Goal: Information Seeking & Learning: Learn about a topic

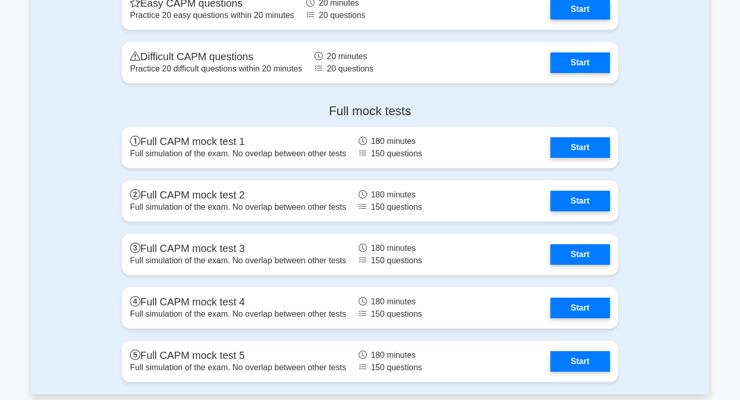
scroll to position [3068, 0]
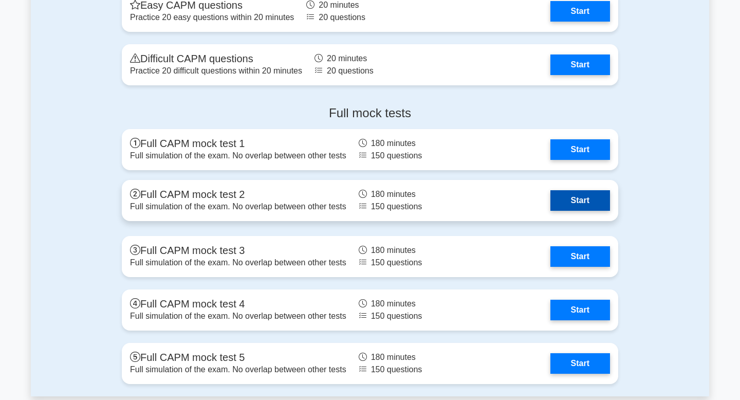
click at [573, 203] on link "Start" at bounding box center [580, 200] width 60 height 21
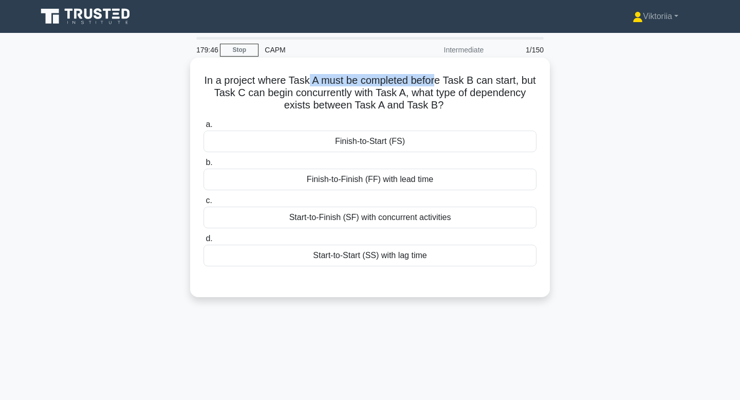
drag, startPoint x: 313, startPoint y: 79, endPoint x: 435, endPoint y: 77, distance: 122.3
click at [435, 77] on h5 "In a project where Task A must be completed before Task B can start, but Task C…" at bounding box center [369, 93] width 335 height 38
click at [456, 81] on h5 "In a project where Task A must be completed before Task B can start, but Task C…" at bounding box center [369, 93] width 335 height 38
click at [411, 219] on div "Start-to-Finish (SF) with concurrent activities" at bounding box center [369, 218] width 333 height 22
click at [203, 204] on input "c. Start-to-Finish (SF) with concurrent activities" at bounding box center [203, 200] width 0 height 7
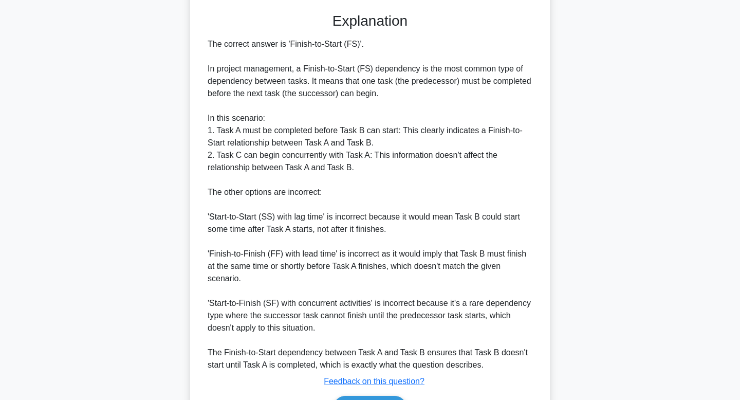
scroll to position [334, 0]
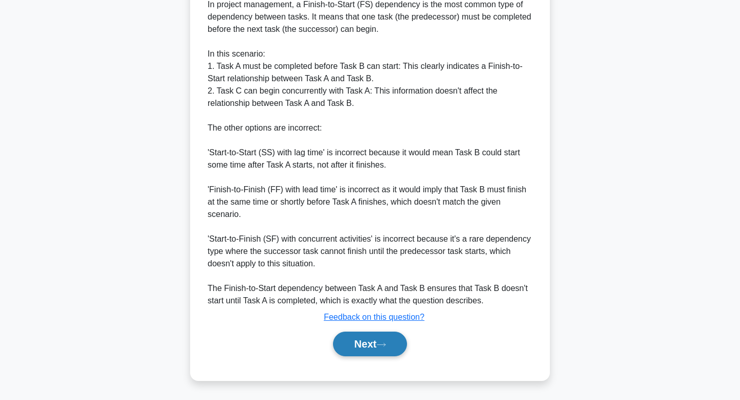
click at [364, 347] on button "Next" at bounding box center [369, 343] width 73 height 25
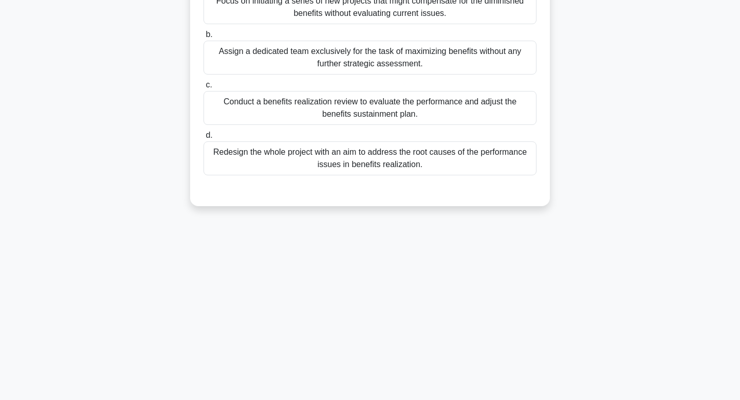
scroll to position [0, 0]
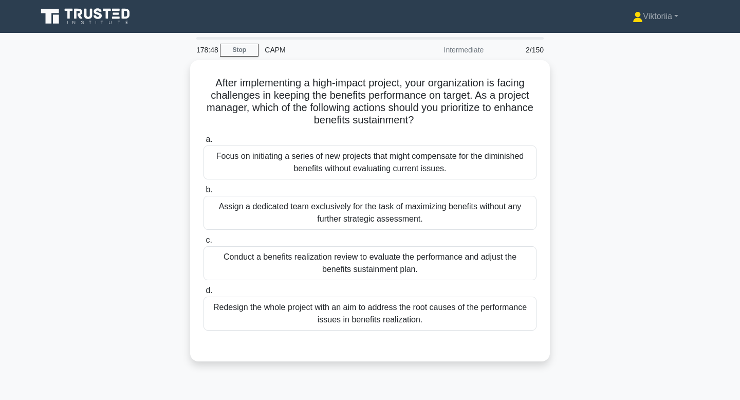
click at [369, 266] on div "Conduct a benefits realization review to evaluate the performance and adjust th…" at bounding box center [369, 263] width 333 height 34
click at [203, 244] on input "c. Conduct a benefits realization review to evaluate the performance and adjust…" at bounding box center [203, 240] width 0 height 7
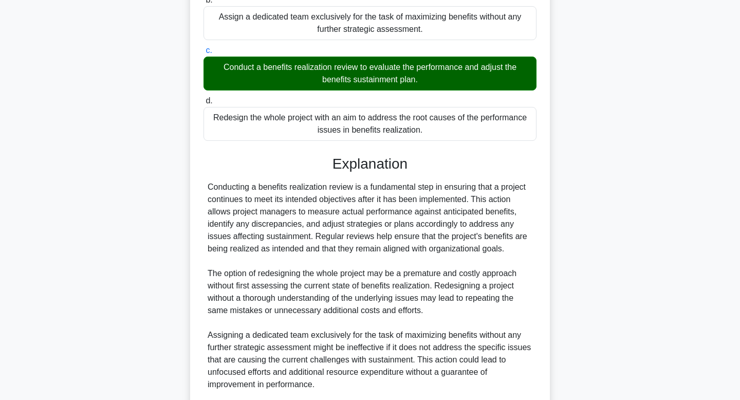
scroll to position [345, 0]
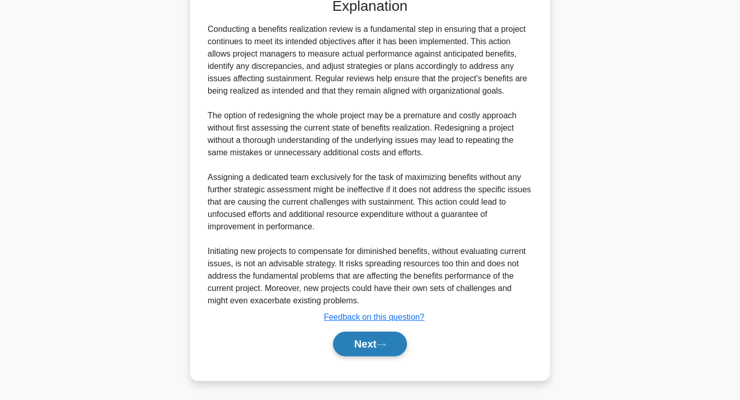
click at [349, 350] on button "Next" at bounding box center [369, 343] width 73 height 25
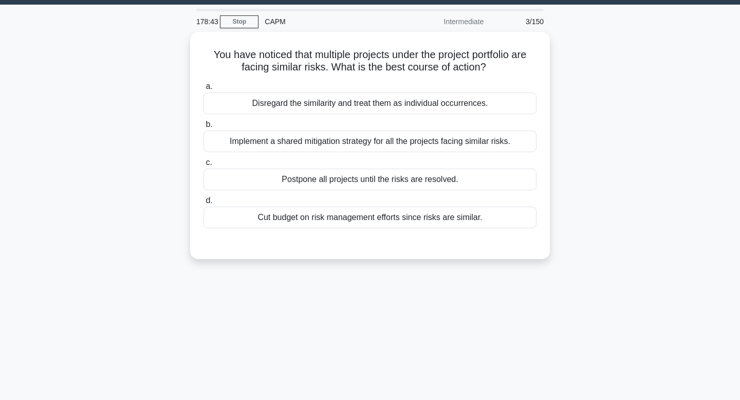
scroll to position [0, 0]
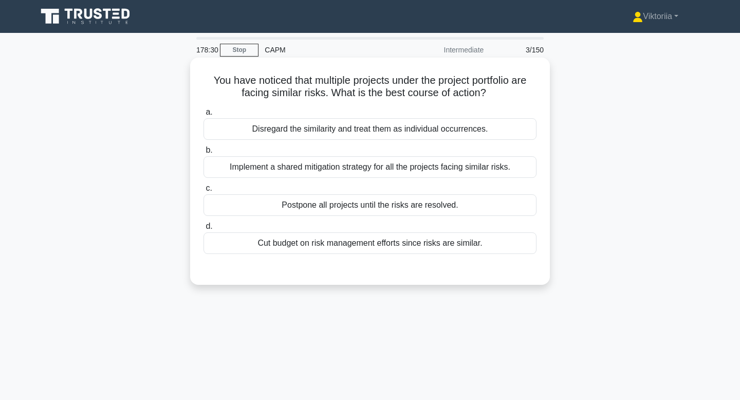
click at [401, 166] on div "Implement a shared mitigation strategy for all the projects facing similar risk…" at bounding box center [369, 167] width 333 height 22
click at [203, 154] on input "b. Implement a shared mitigation strategy for all the projects facing similar r…" at bounding box center [203, 150] width 0 height 7
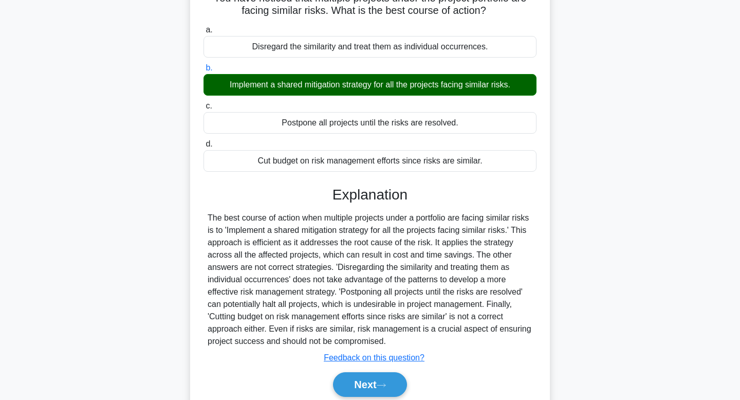
scroll to position [155, 0]
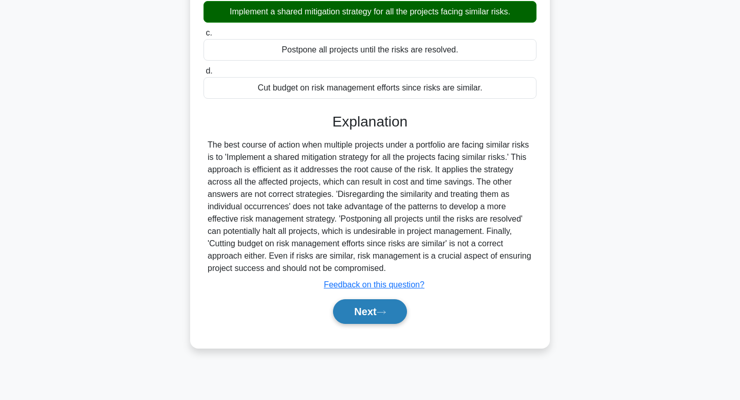
click at [368, 316] on button "Next" at bounding box center [369, 311] width 73 height 25
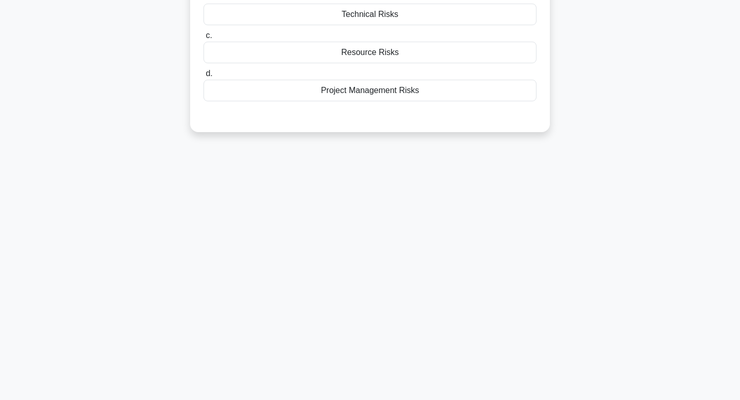
scroll to position [0, 0]
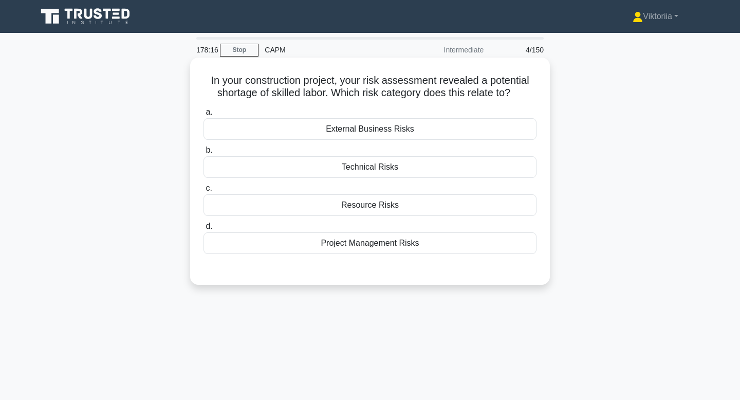
click at [394, 206] on div "Resource Risks" at bounding box center [369, 205] width 333 height 22
click at [203, 192] on input "c. Resource Risks" at bounding box center [203, 188] width 0 height 7
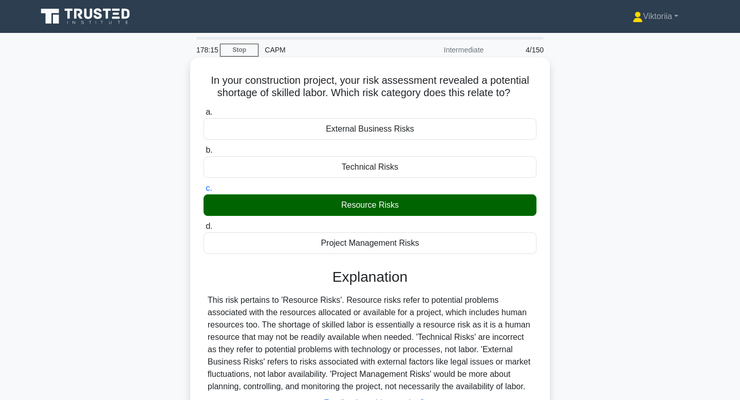
scroll to position [155, 0]
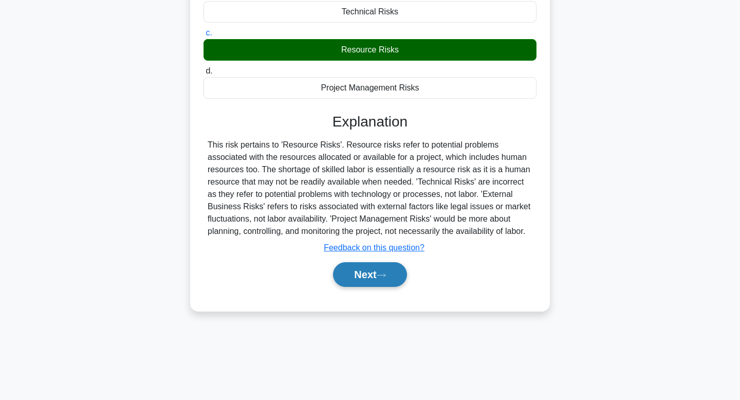
click at [361, 282] on button "Next" at bounding box center [369, 274] width 73 height 25
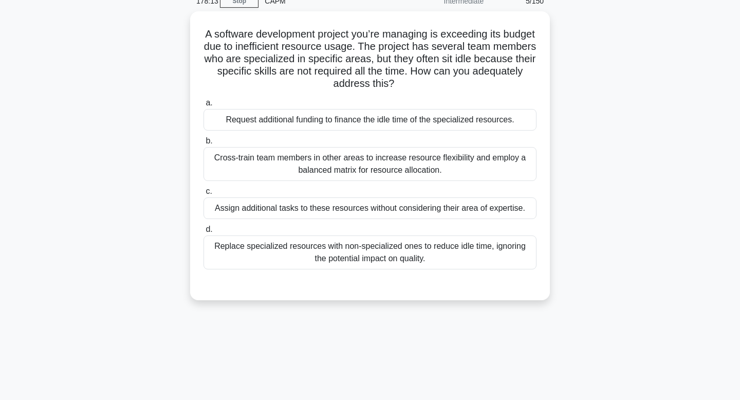
scroll to position [0, 0]
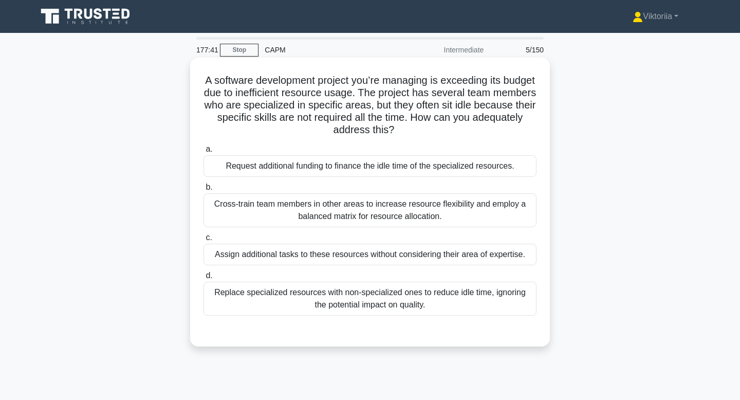
click at [406, 218] on div "Cross-train team members in other areas to increase resource flexibility and em…" at bounding box center [369, 210] width 333 height 34
click at [203, 191] on input "b. Cross-train team members in other areas to increase resource flexibility and…" at bounding box center [203, 187] width 0 height 7
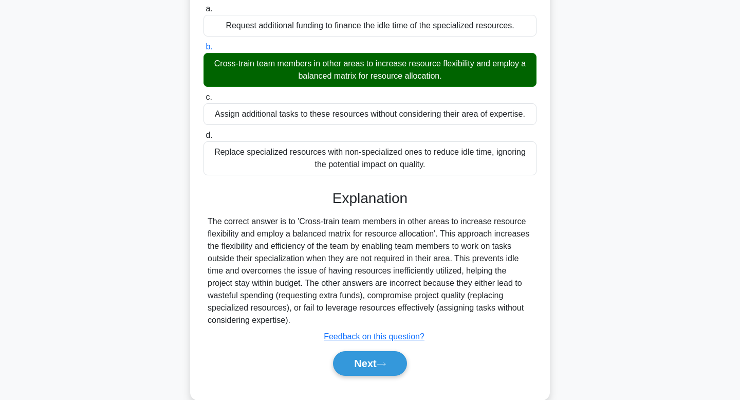
scroll to position [160, 0]
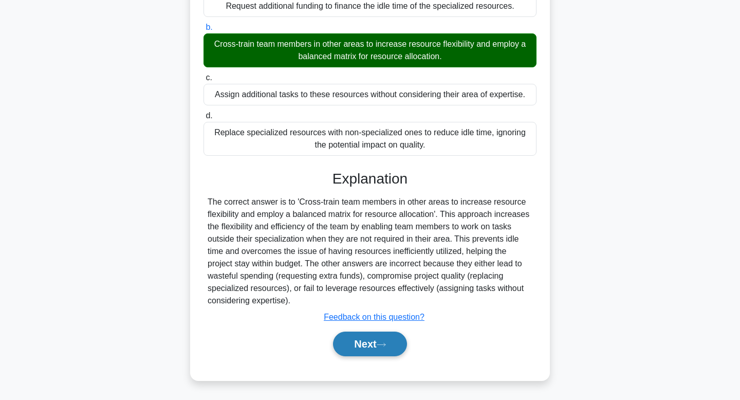
click at [368, 348] on button "Next" at bounding box center [369, 343] width 73 height 25
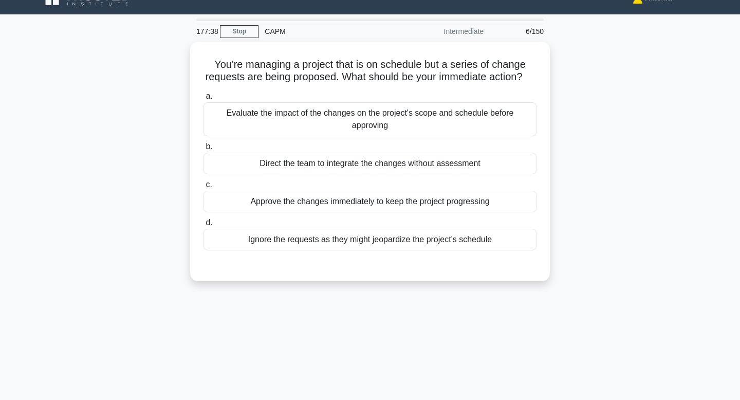
scroll to position [0, 0]
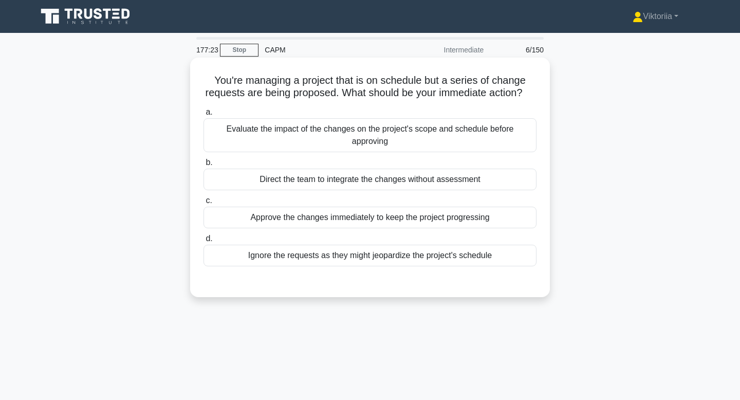
click at [413, 128] on div "Evaluate the impact of the changes on the project's scope and schedule before a…" at bounding box center [369, 135] width 333 height 34
click at [203, 116] on input "a. Evaluate the impact of the changes on the project's scope and schedule befor…" at bounding box center [203, 112] width 0 height 7
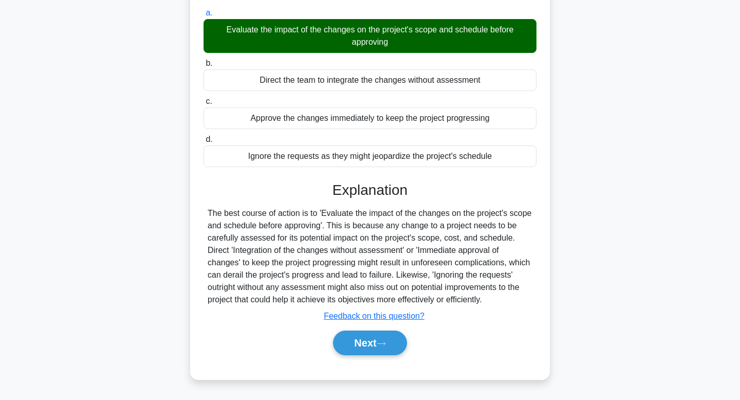
scroll to position [155, 0]
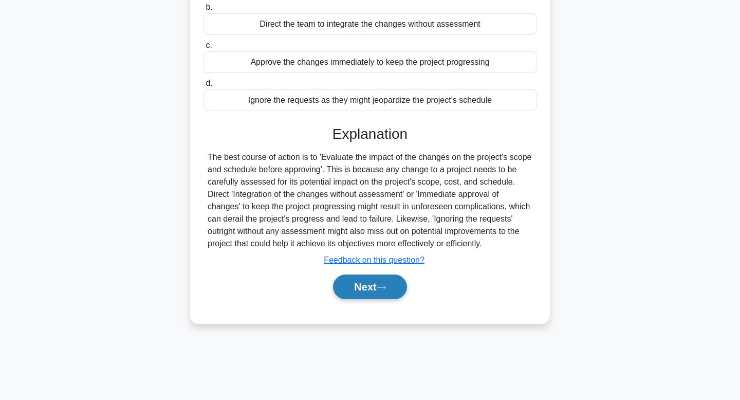
click at [370, 293] on button "Next" at bounding box center [369, 286] width 73 height 25
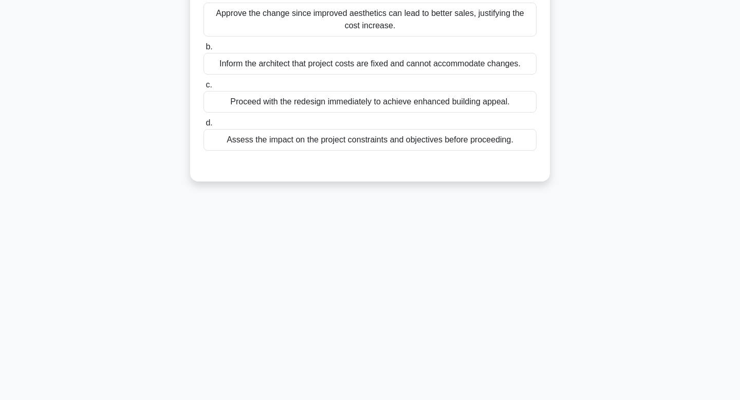
scroll to position [0, 0]
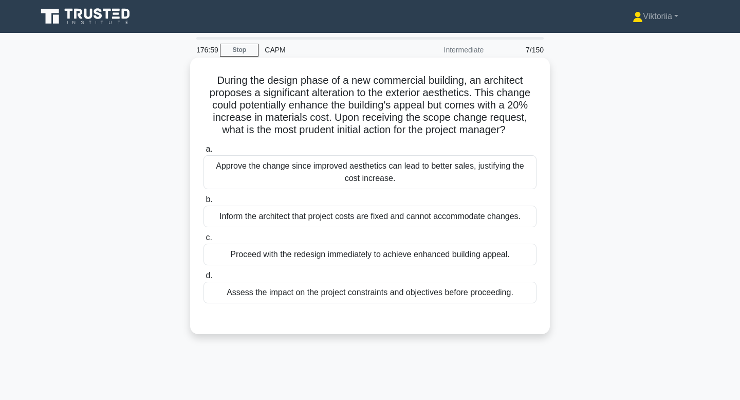
click at [357, 292] on div "Assess the impact on the project constraints and objectives before proceeding." at bounding box center [369, 293] width 333 height 22
click at [203, 279] on input "d. Assess the impact on the project constraints and objectives before proceedin…" at bounding box center [203, 275] width 0 height 7
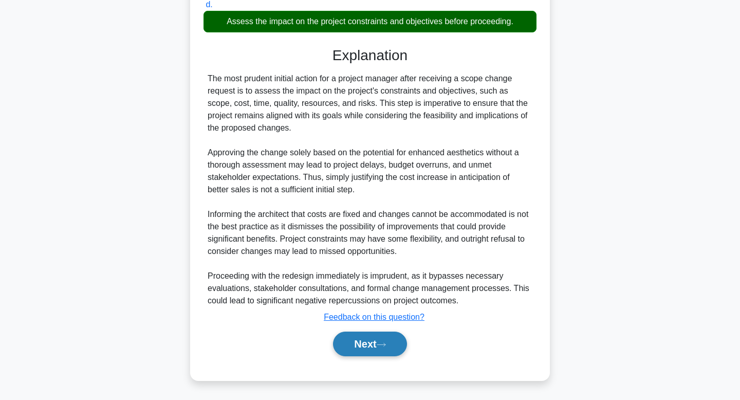
click at [362, 342] on button "Next" at bounding box center [369, 343] width 73 height 25
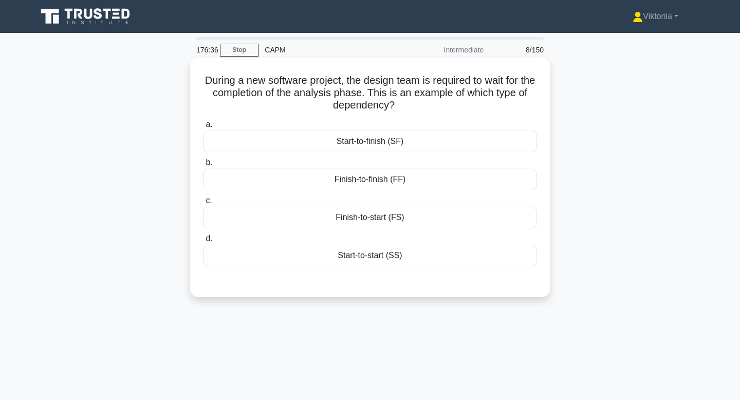
click at [391, 144] on div "Start-to-finish (SF)" at bounding box center [369, 142] width 333 height 22
click at [203, 128] on input "a. Start-to-finish (SF)" at bounding box center [203, 124] width 0 height 7
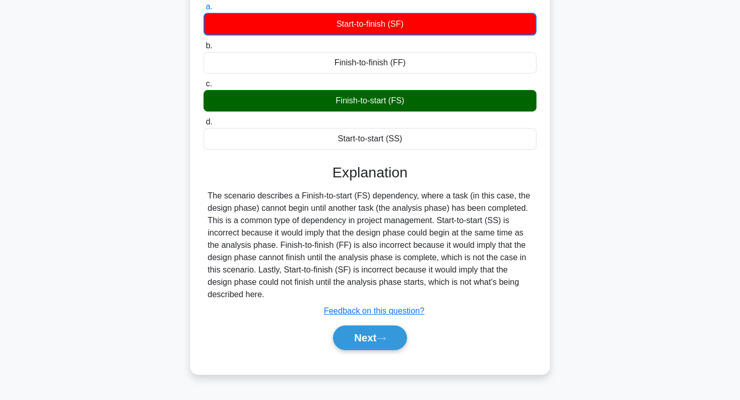
scroll to position [118, 0]
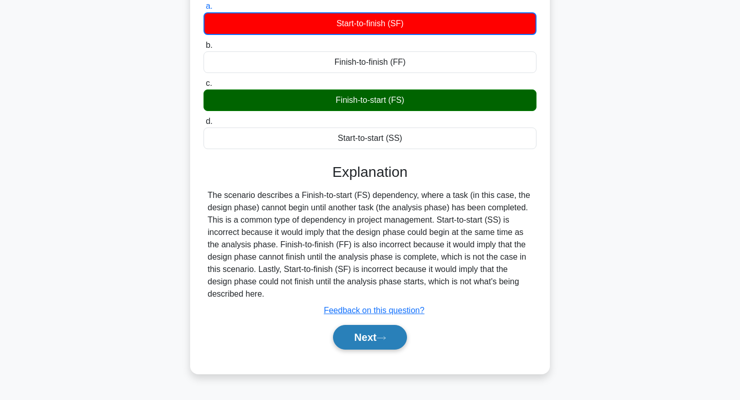
click at [354, 332] on button "Next" at bounding box center [369, 337] width 73 height 25
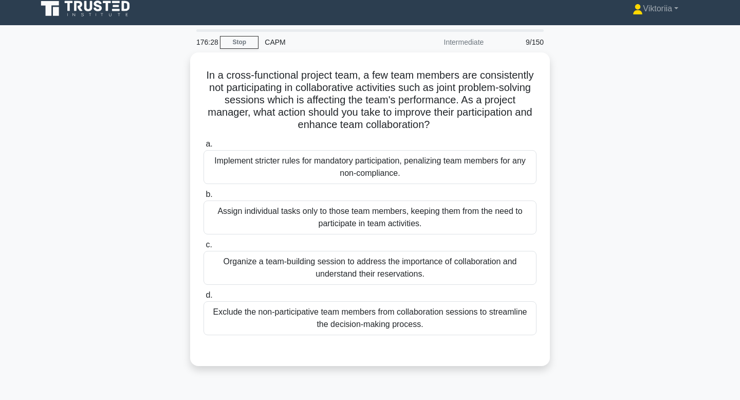
scroll to position [0, 0]
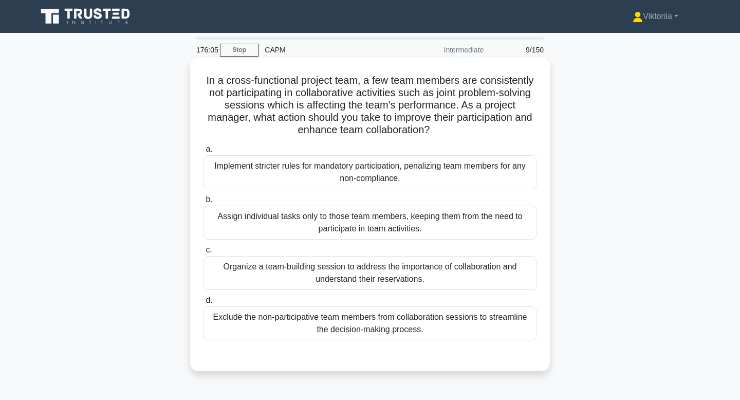
click at [350, 272] on div "Organize a team-building session to address the importance of collaboration and…" at bounding box center [369, 273] width 333 height 34
click at [203, 253] on input "c. Organize a team-building session to address the importance of collaboration …" at bounding box center [203, 250] width 0 height 7
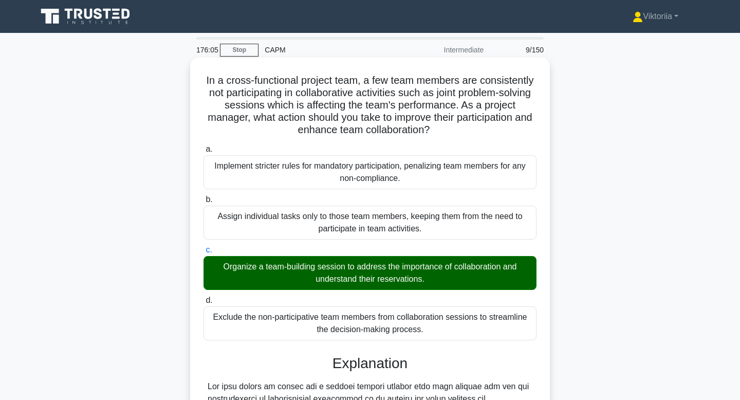
scroll to position [258, 0]
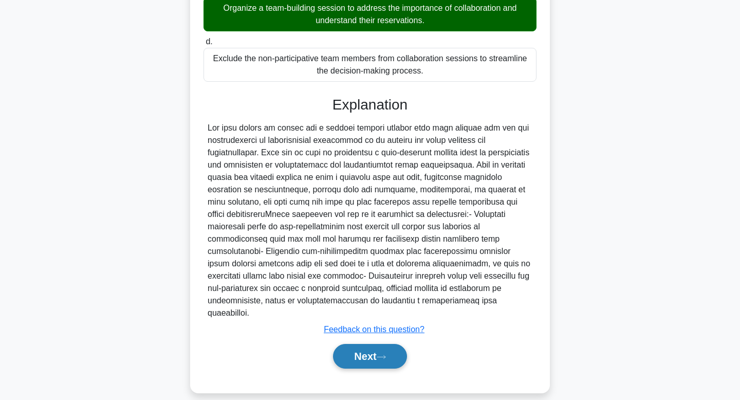
click at [363, 348] on button "Next" at bounding box center [369, 356] width 73 height 25
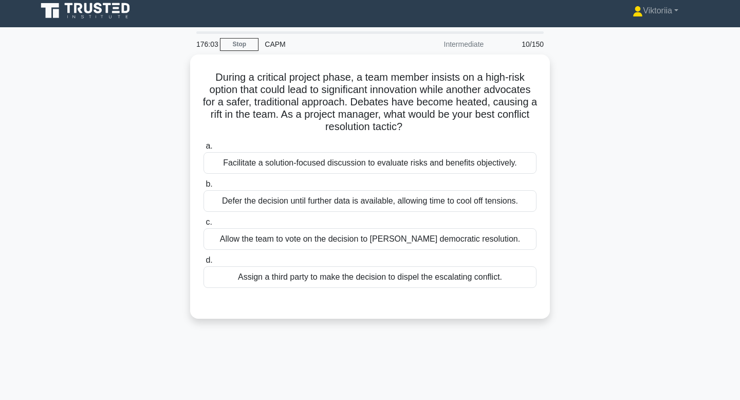
scroll to position [0, 0]
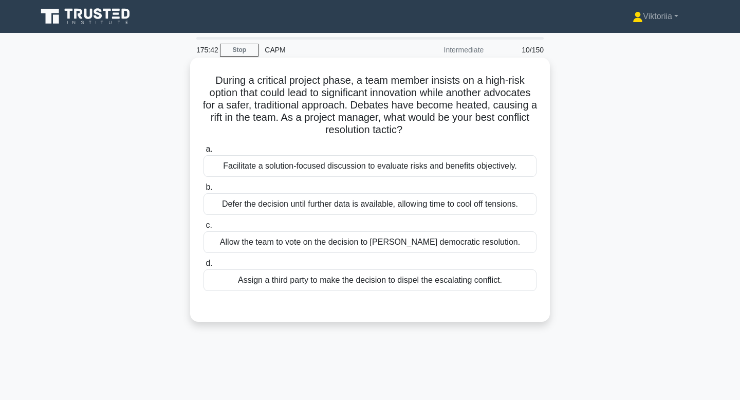
click at [382, 164] on div "Facilitate a solution-focused discussion to evaluate risks and benefits objecti…" at bounding box center [369, 166] width 333 height 22
click at [203, 153] on input "a. Facilitate a solution-focused discussion to evaluate risks and benefits obje…" at bounding box center [203, 149] width 0 height 7
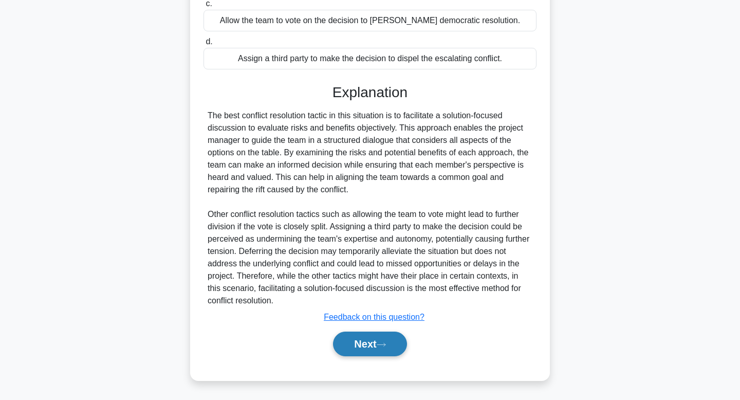
click at [346, 345] on button "Next" at bounding box center [369, 343] width 73 height 25
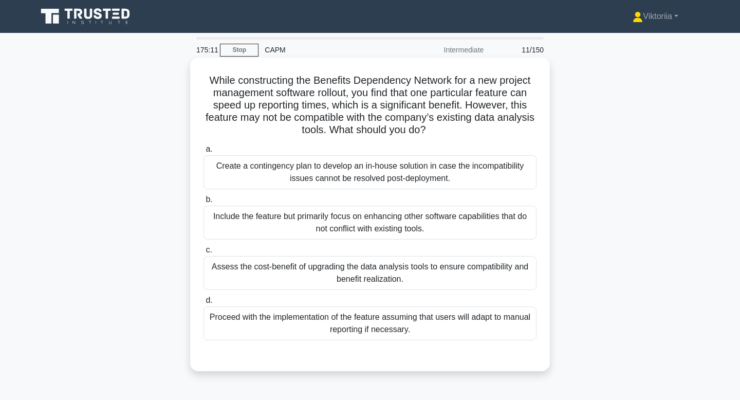
click at [376, 276] on div "Assess the cost-benefit of upgrading the data analysis tools to ensure compatib…" at bounding box center [369, 273] width 333 height 34
click at [203, 253] on input "c. Assess the cost-benefit of upgrading the data analysis tools to ensure compa…" at bounding box center [203, 250] width 0 height 7
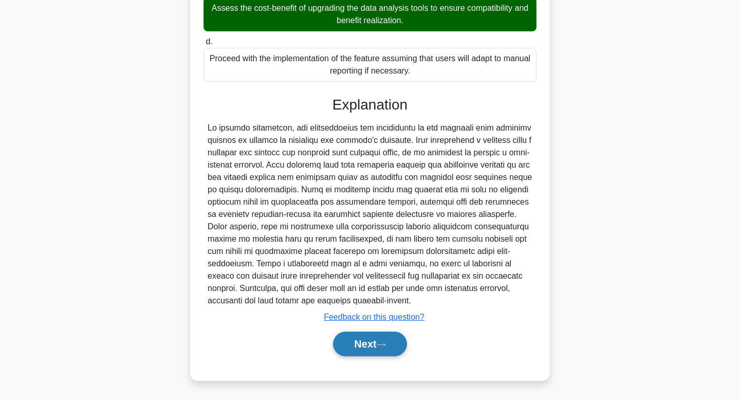
click at [368, 346] on button "Next" at bounding box center [369, 343] width 73 height 25
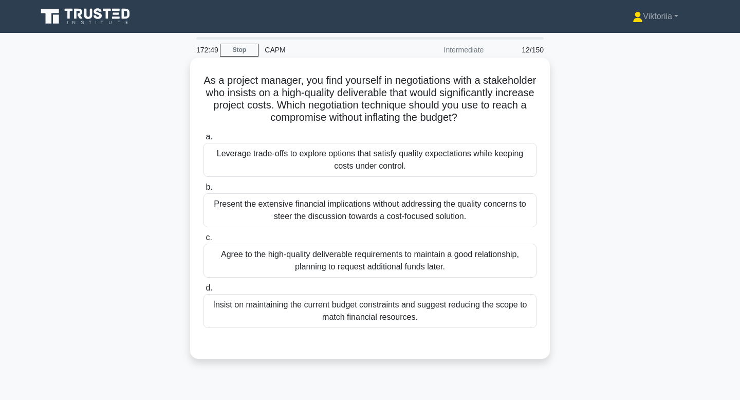
click at [362, 165] on div "Leverage trade-offs to explore options that satisfy quality expectations while …" at bounding box center [369, 160] width 333 height 34
click at [203, 140] on input "a. Leverage trade-offs to explore options that satisfy quality expectations whi…" at bounding box center [203, 137] width 0 height 7
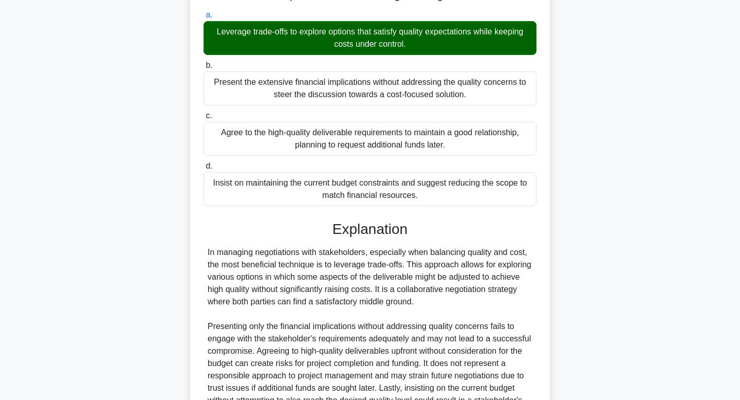
scroll to position [258, 0]
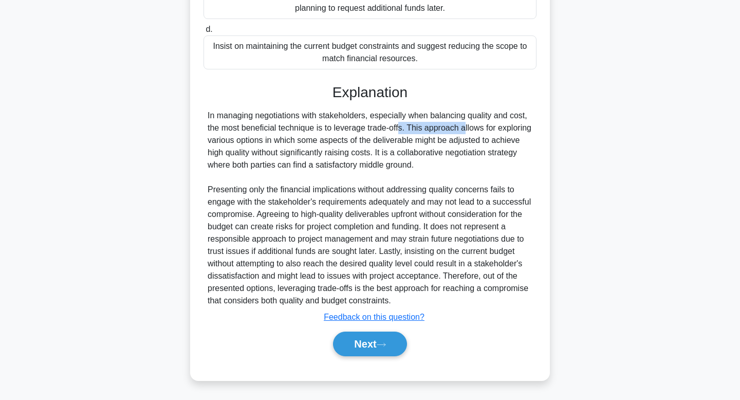
drag, startPoint x: 336, startPoint y: 129, endPoint x: 402, endPoint y: 131, distance: 66.3
click at [402, 131] on div "In managing negotiations with stakeholders, especially when balancing quality a…" at bounding box center [370, 207] width 325 height 197
click at [398, 131] on div "In managing negotiations with stakeholders, especially when balancing quality a…" at bounding box center [370, 207] width 325 height 197
drag, startPoint x: 335, startPoint y: 130, endPoint x: 402, endPoint y: 129, distance: 67.3
click at [402, 129] on div "In managing negotiations with stakeholders, especially when balancing quality a…" at bounding box center [370, 207] width 325 height 197
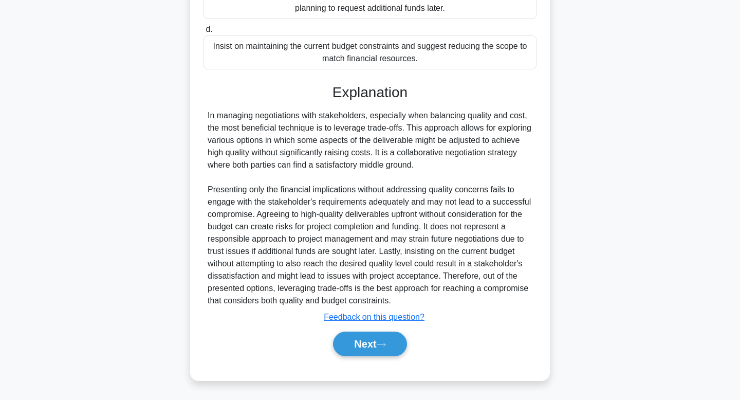
click at [447, 152] on div "In managing negotiations with stakeholders, especially when balancing quality a…" at bounding box center [370, 207] width 325 height 197
click at [374, 347] on button "Next" at bounding box center [369, 343] width 73 height 25
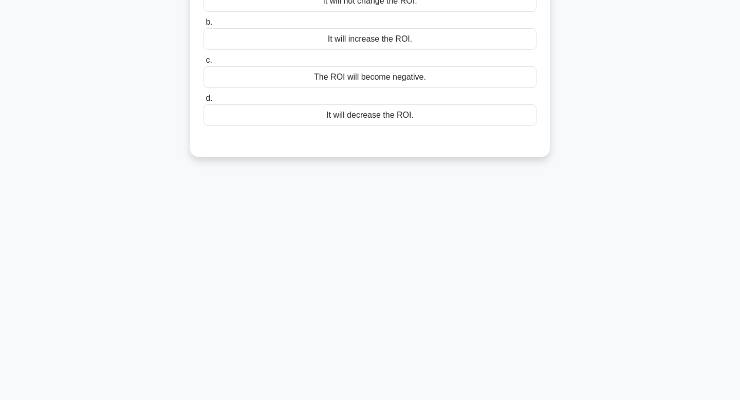
scroll to position [0, 0]
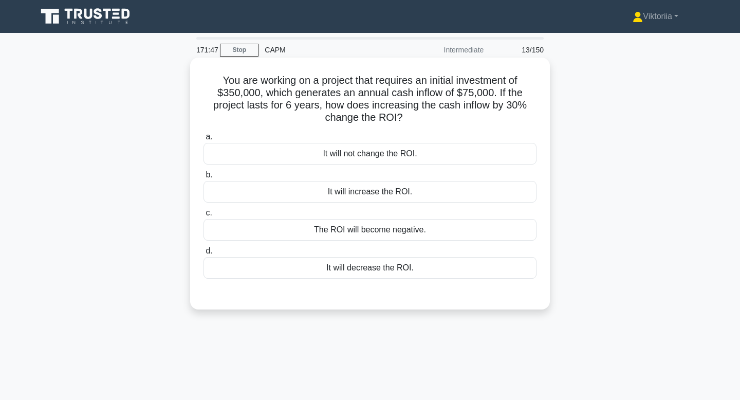
click at [378, 189] on div "It will increase the ROI." at bounding box center [369, 192] width 333 height 22
click at [203, 178] on input "b. It will increase the ROI." at bounding box center [203, 175] width 0 height 7
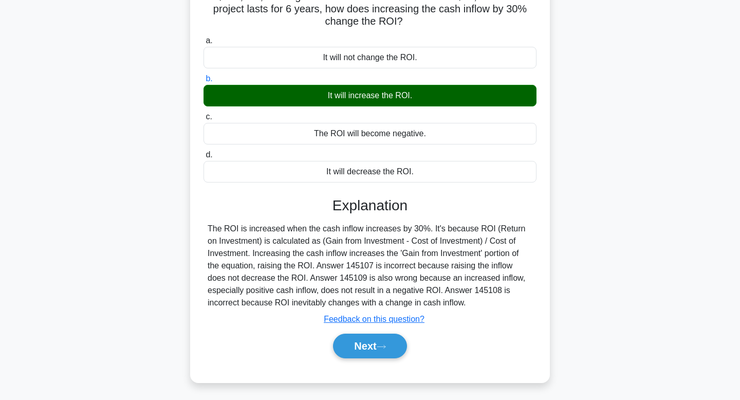
scroll to position [98, 0]
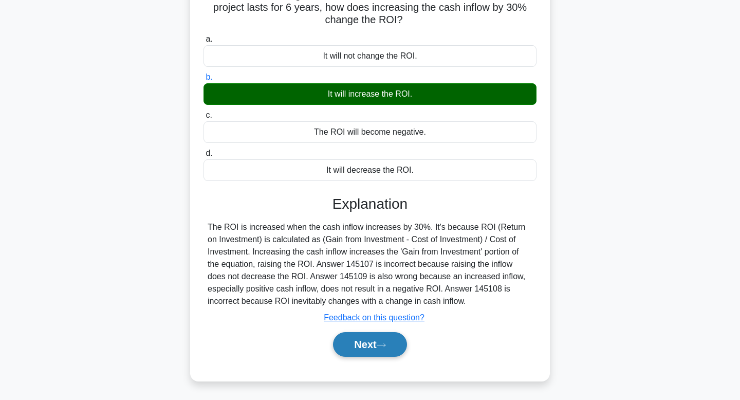
click at [361, 351] on button "Next" at bounding box center [369, 344] width 73 height 25
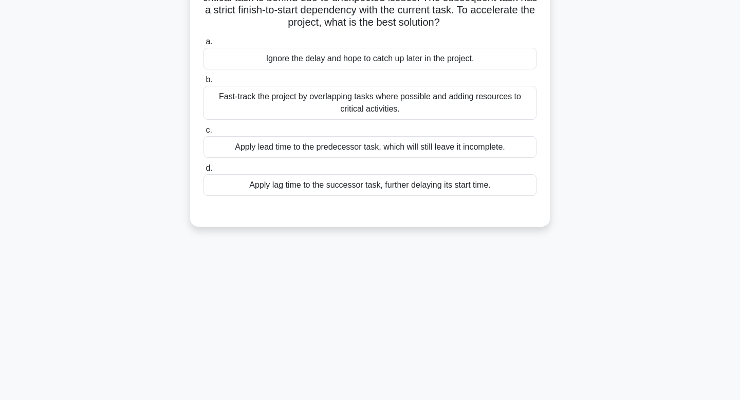
scroll to position [0, 0]
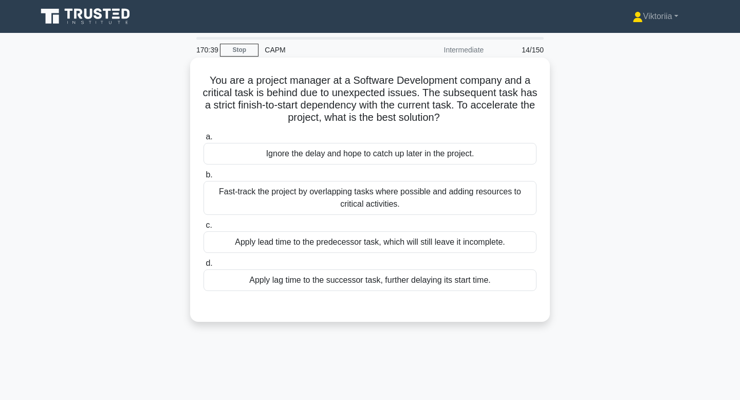
click at [380, 205] on div "Fast-track the project by overlapping tasks where possible and adding resources…" at bounding box center [369, 198] width 333 height 34
click at [203, 178] on input "b. Fast-track the project by overlapping tasks where possible and adding resour…" at bounding box center [203, 175] width 0 height 7
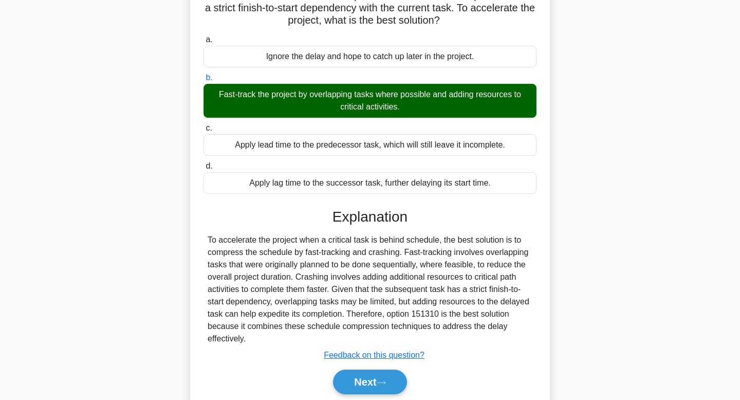
scroll to position [155, 0]
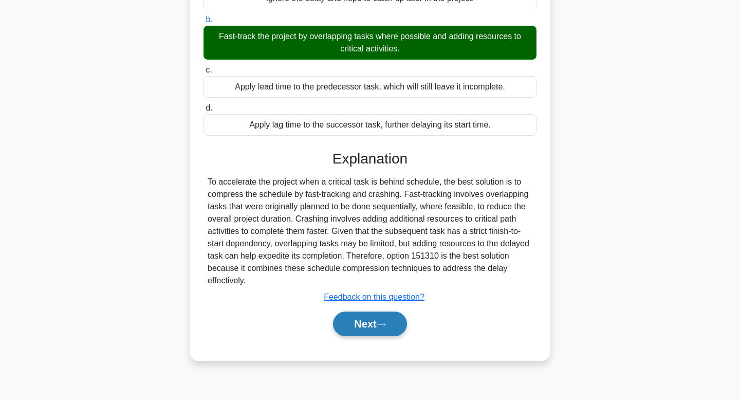
click at [374, 332] on button "Next" at bounding box center [369, 323] width 73 height 25
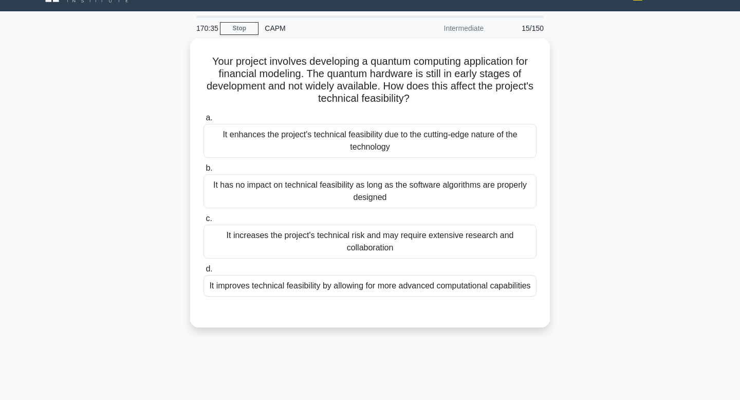
scroll to position [0, 0]
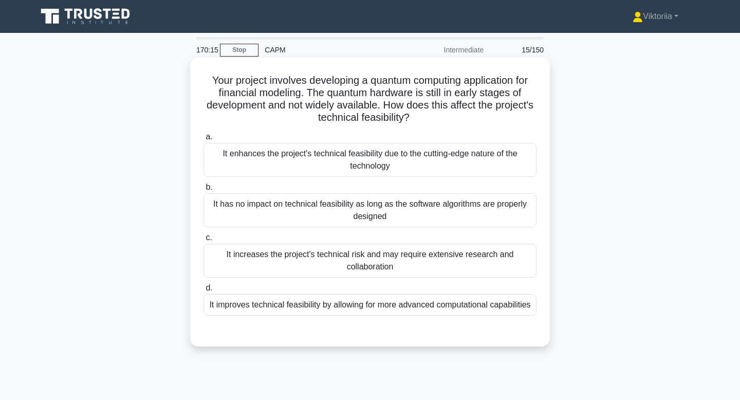
click at [378, 158] on div "It enhances the project's technical feasibility due to the cutting-edge nature …" at bounding box center [369, 160] width 333 height 34
click at [203, 140] on input "a. It enhances the project's technical feasibility due to the cutting-edge natu…" at bounding box center [203, 137] width 0 height 7
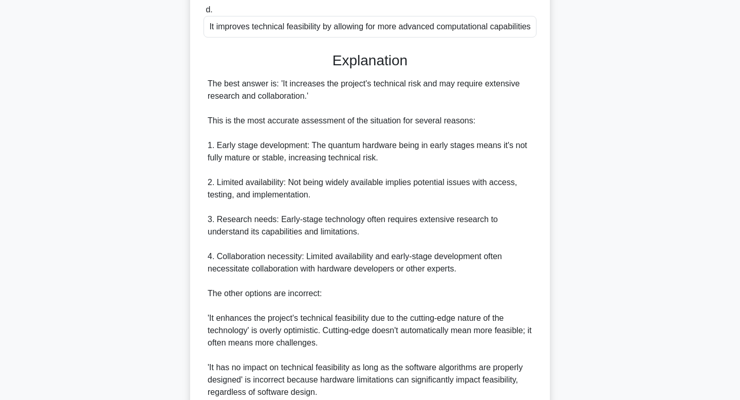
scroll to position [432, 0]
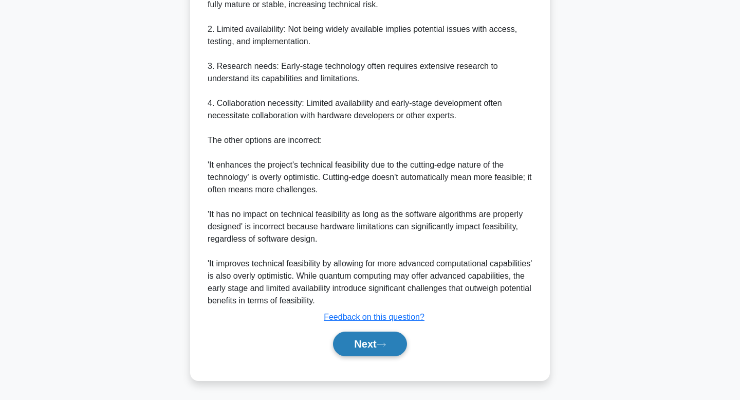
click at [363, 342] on button "Next" at bounding box center [369, 343] width 73 height 25
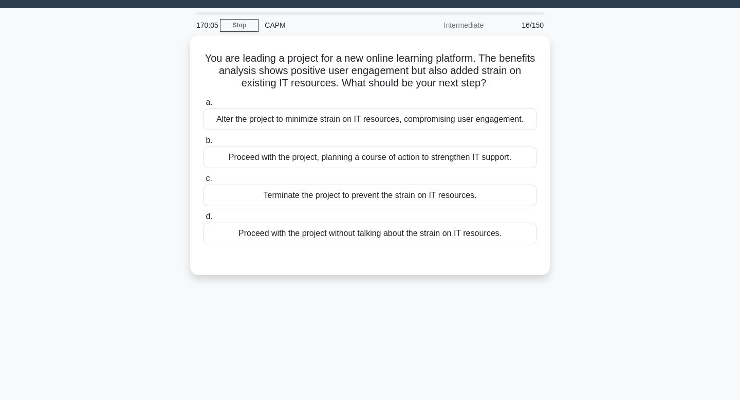
scroll to position [0, 0]
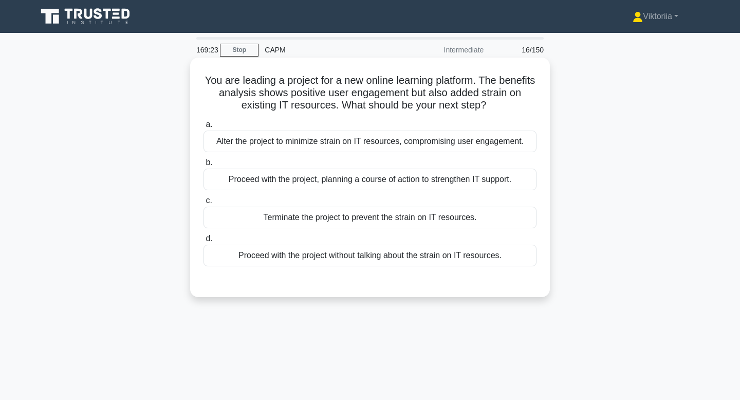
click at [404, 183] on div "Proceed with the project, planning a course of action to strengthen IT support." at bounding box center [369, 180] width 333 height 22
click at [203, 166] on input "b. Proceed with the project, planning a course of action to strengthen IT suppo…" at bounding box center [203, 162] width 0 height 7
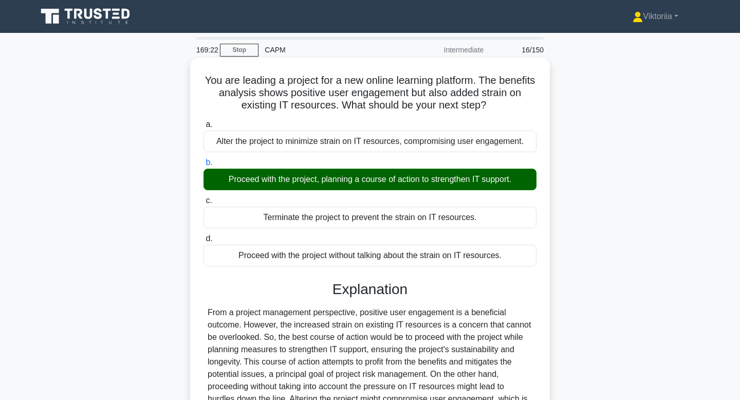
scroll to position [155, 0]
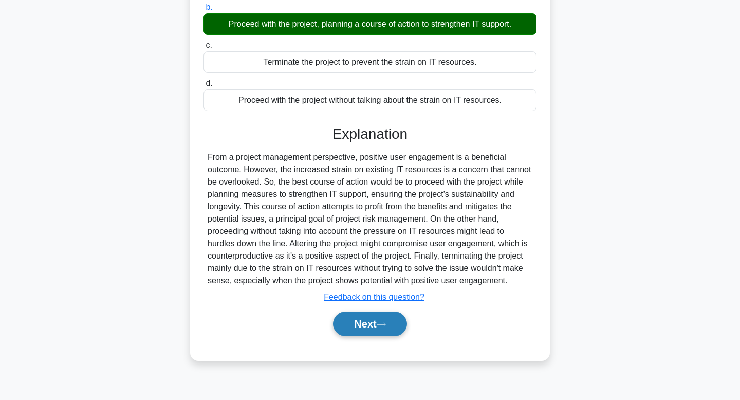
click at [363, 320] on button "Next" at bounding box center [369, 323] width 73 height 25
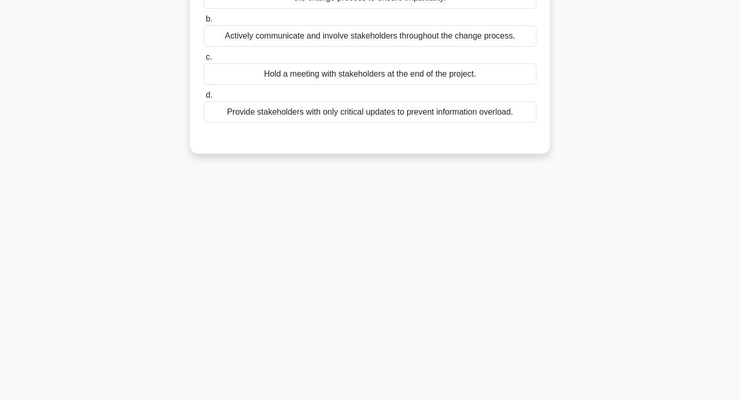
scroll to position [0, 0]
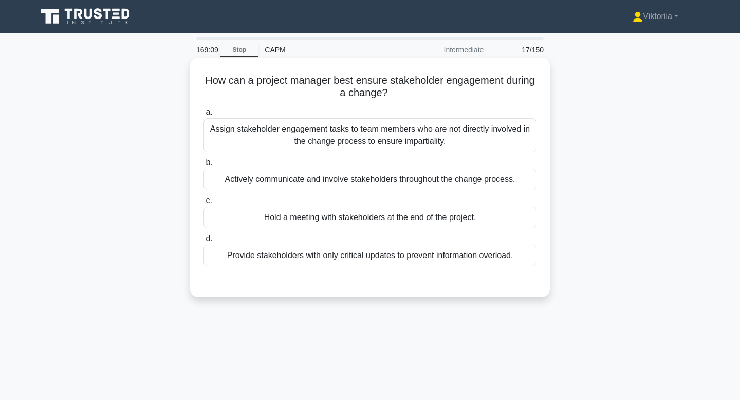
click at [352, 181] on div "Actively communicate and involve stakeholders throughout the change process." at bounding box center [369, 180] width 333 height 22
click at [203, 166] on input "b. Actively communicate and involve stakeholders throughout the change process." at bounding box center [203, 162] width 0 height 7
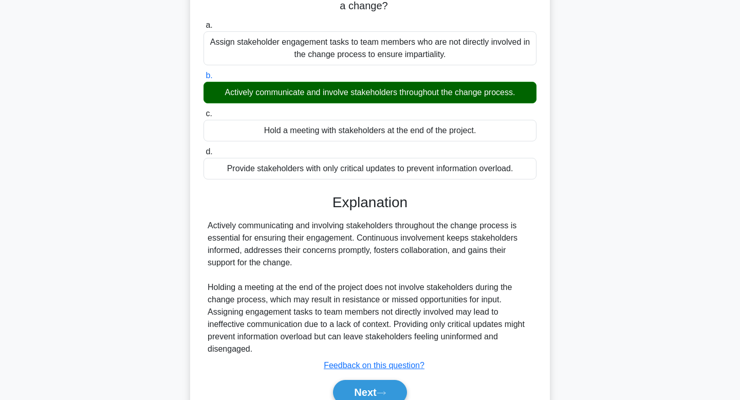
scroll to position [155, 0]
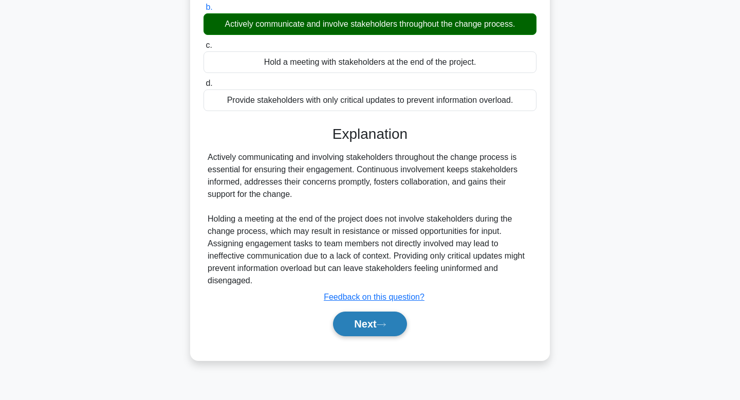
click at [358, 325] on button "Next" at bounding box center [369, 323] width 73 height 25
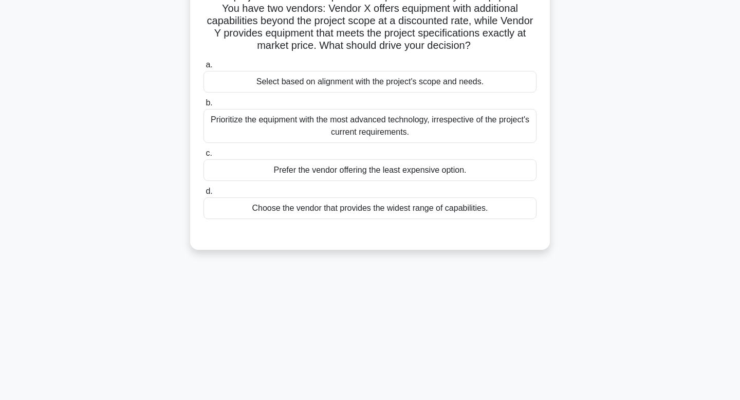
scroll to position [0, 0]
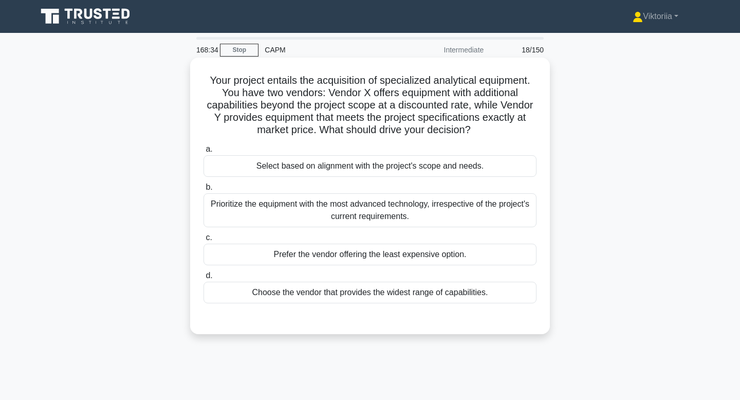
click at [298, 155] on label "a. Select based on alignment with the project's scope and needs." at bounding box center [369, 160] width 333 height 34
click at [203, 153] on input "a. Select based on alignment with the project's scope and needs." at bounding box center [203, 149] width 0 height 7
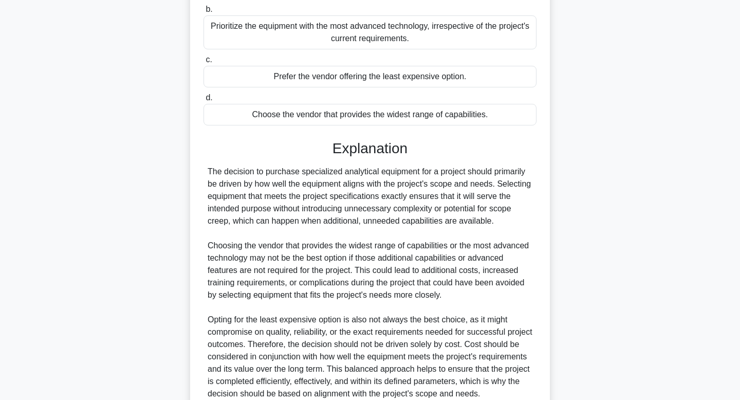
scroll to position [282, 0]
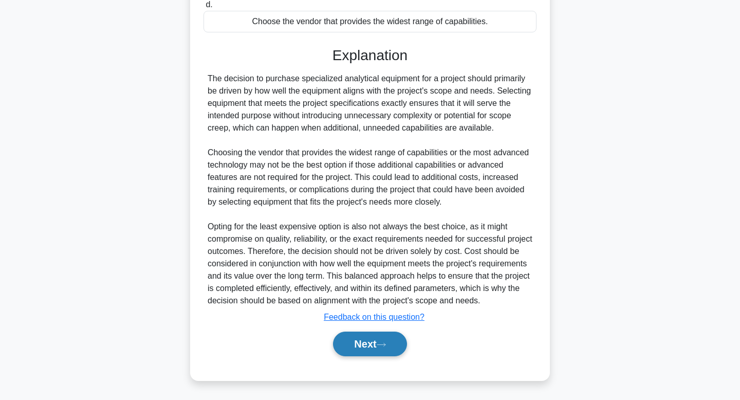
click at [369, 344] on button "Next" at bounding box center [369, 343] width 73 height 25
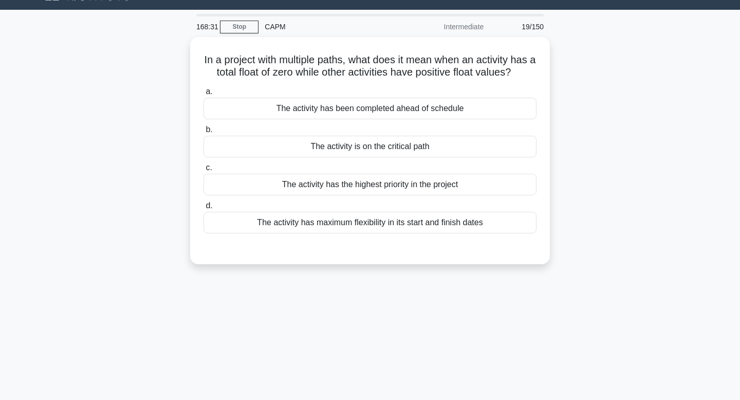
scroll to position [0, 0]
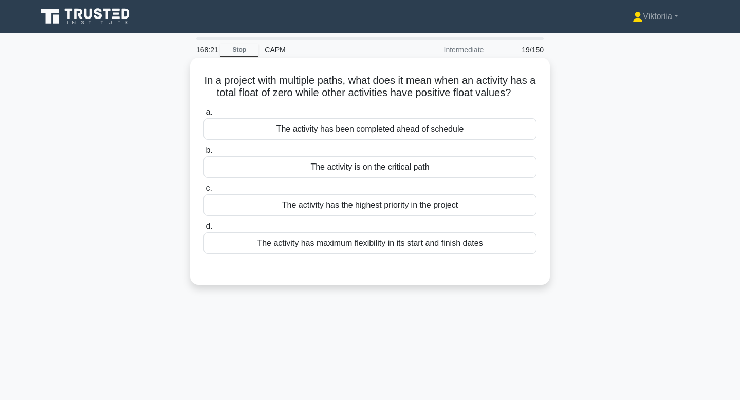
click at [403, 171] on div "The activity is on the critical path" at bounding box center [369, 167] width 333 height 22
click at [203, 154] on input "b. The activity is on the critical path" at bounding box center [203, 150] width 0 height 7
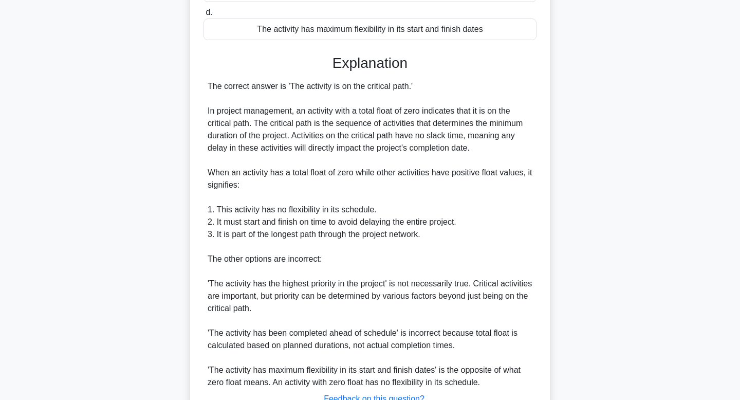
scroll to position [288, 0]
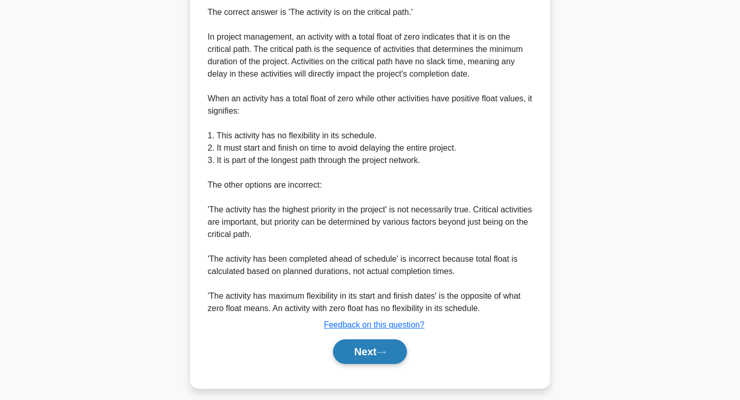
click at [354, 357] on button "Next" at bounding box center [369, 351] width 73 height 25
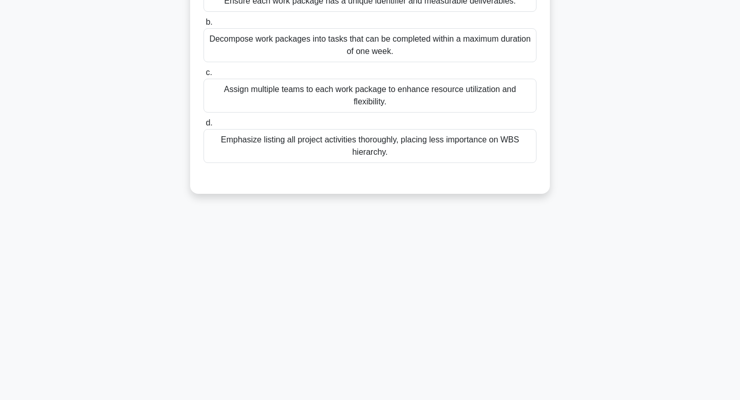
scroll to position [0, 0]
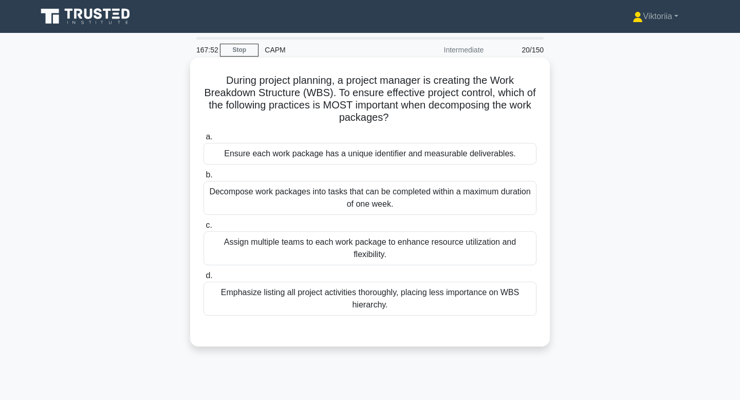
click at [437, 152] on div "Ensure each work package has a unique identifier and measurable deliverables." at bounding box center [369, 154] width 333 height 22
click at [203, 140] on input "a. Ensure each work package has a unique identifier and measurable deliverables." at bounding box center [203, 137] width 0 height 7
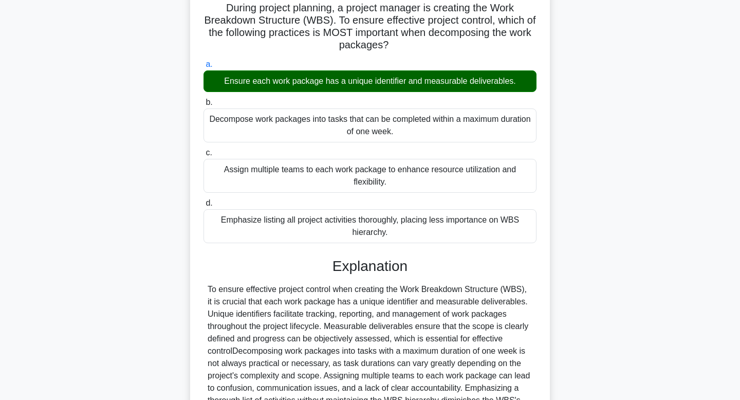
scroll to position [184, 0]
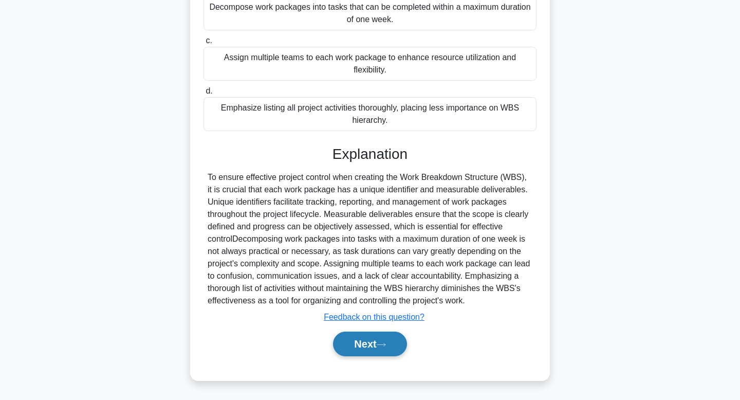
click at [346, 345] on button "Next" at bounding box center [369, 343] width 73 height 25
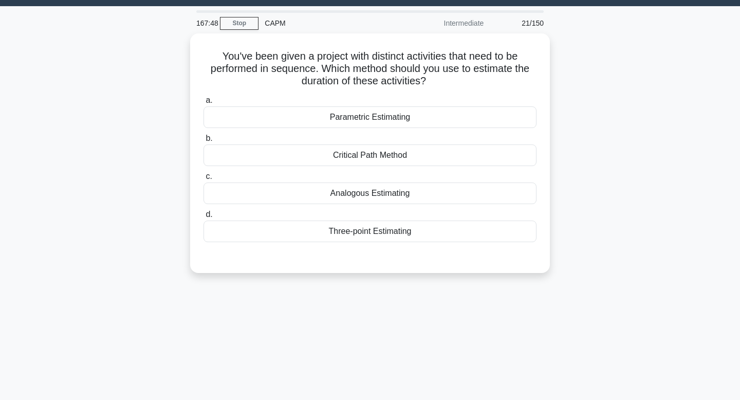
scroll to position [0, 0]
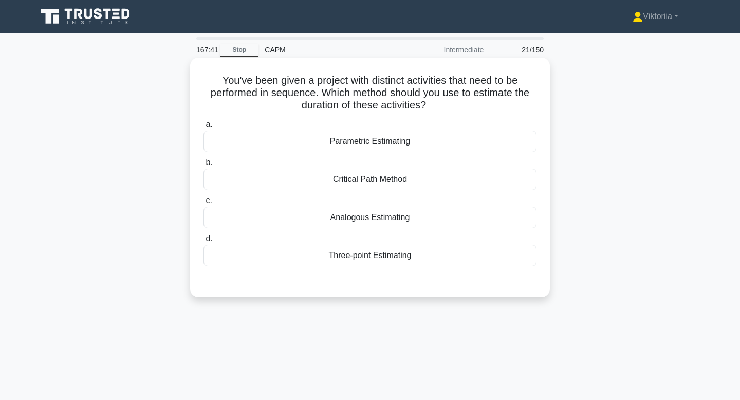
click at [445, 186] on div "Critical Path Method" at bounding box center [369, 180] width 333 height 22
click at [203, 166] on input "b. Critical Path Method" at bounding box center [203, 162] width 0 height 7
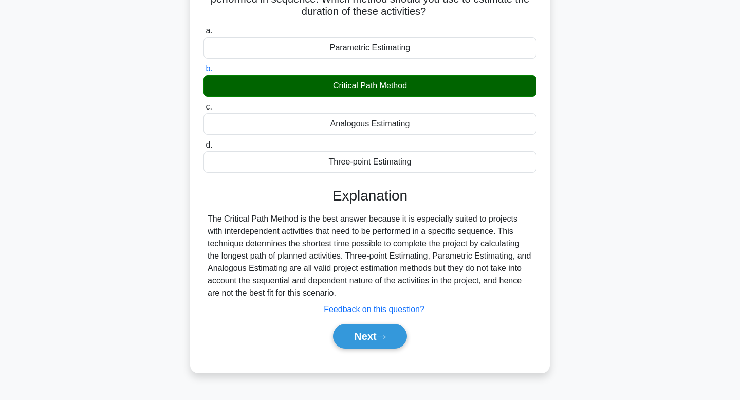
scroll to position [155, 0]
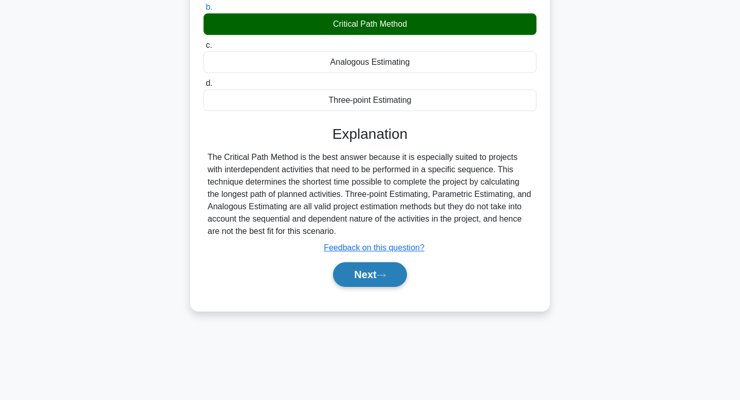
click at [381, 283] on button "Next" at bounding box center [369, 274] width 73 height 25
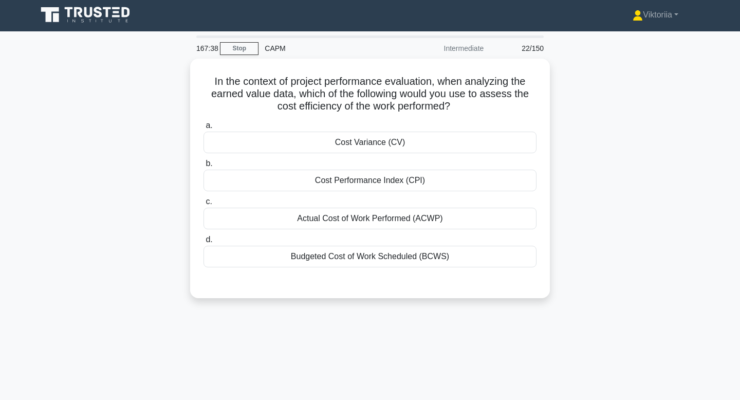
scroll to position [0, 0]
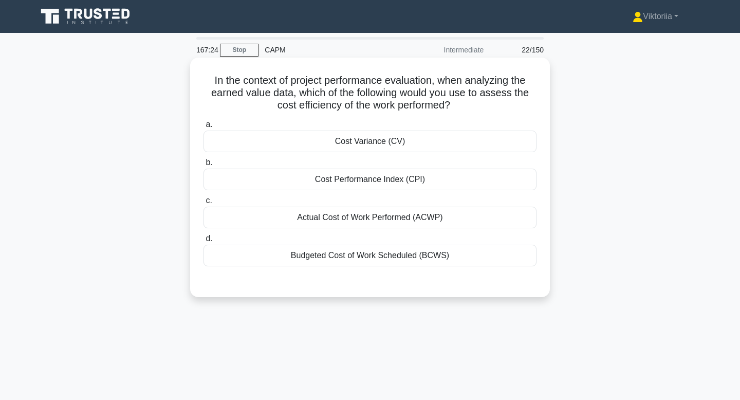
click at [383, 181] on div "Cost Performance Index (CPI)" at bounding box center [369, 180] width 333 height 22
click at [203, 166] on input "b. Cost Performance Index (CPI)" at bounding box center [203, 162] width 0 height 7
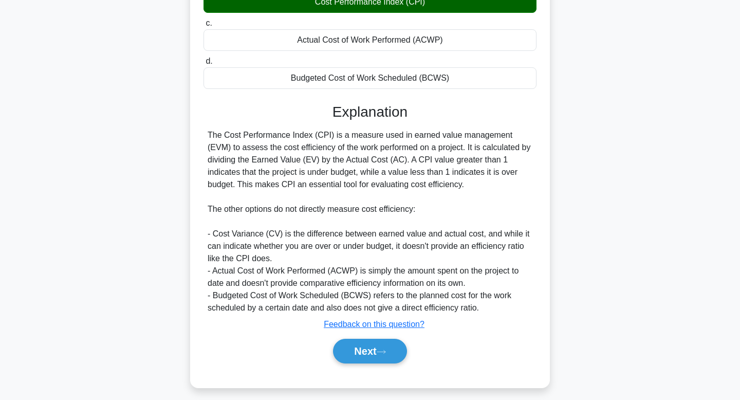
scroll to position [184, 0]
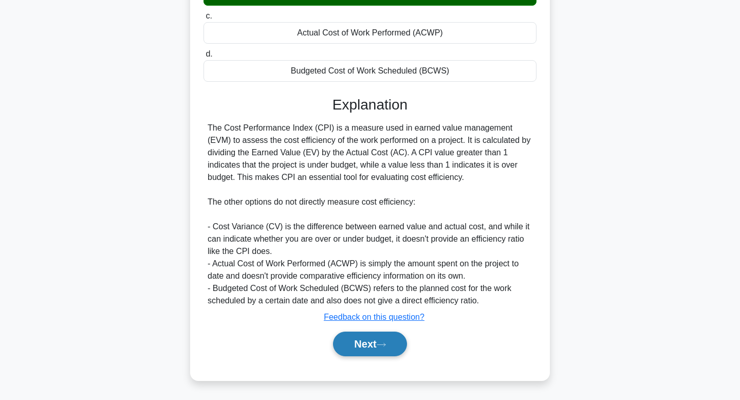
click at [372, 348] on button "Next" at bounding box center [369, 343] width 73 height 25
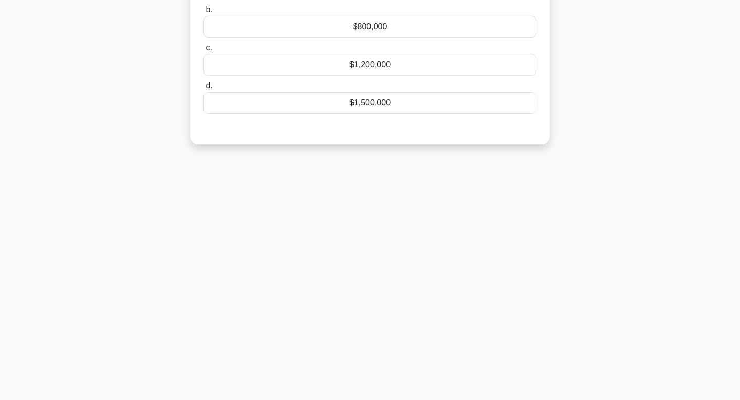
scroll to position [0, 0]
